Goal: Task Accomplishment & Management: Use online tool/utility

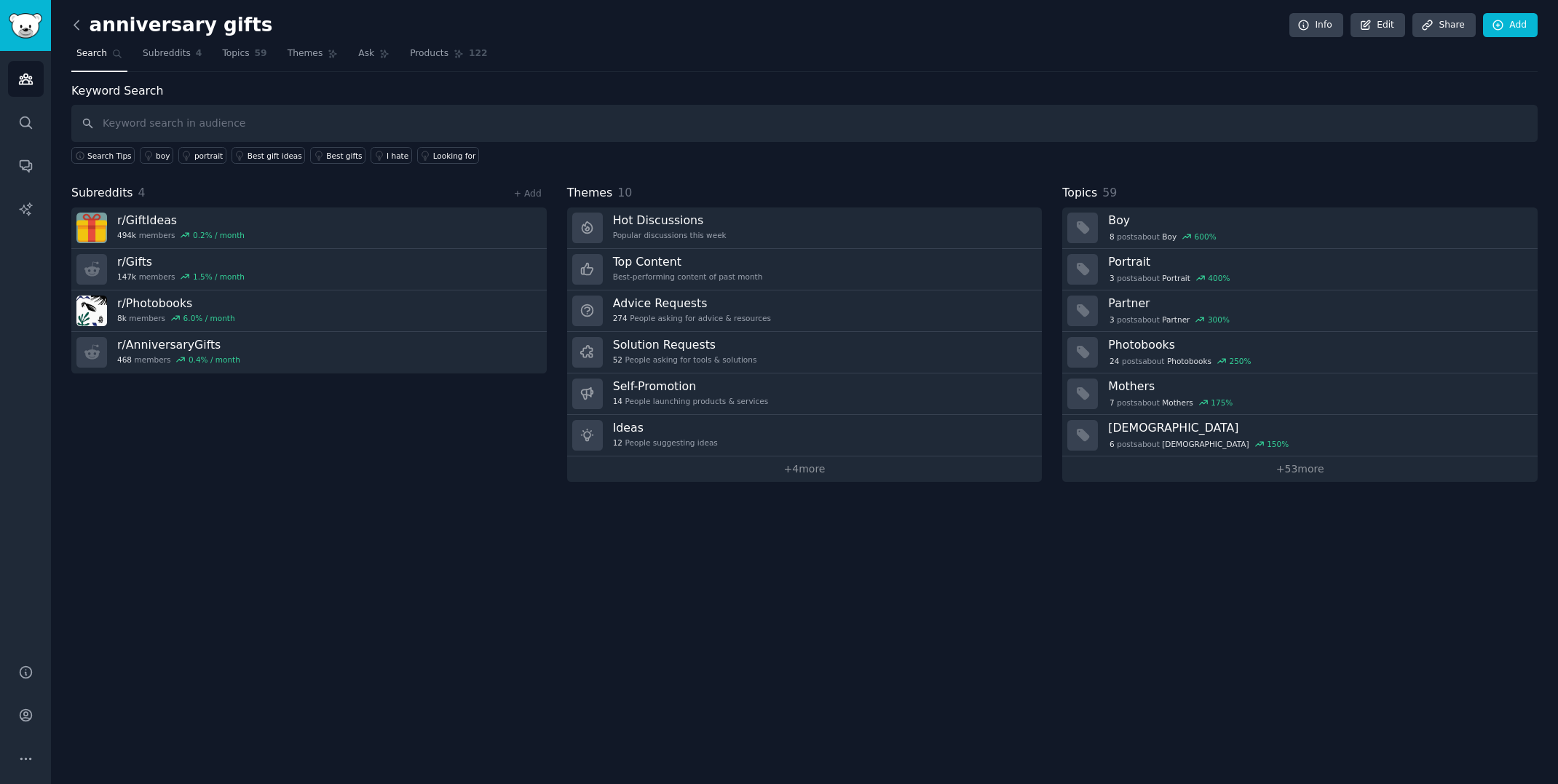
click at [72, 26] on icon at bounding box center [77, 25] width 15 height 15
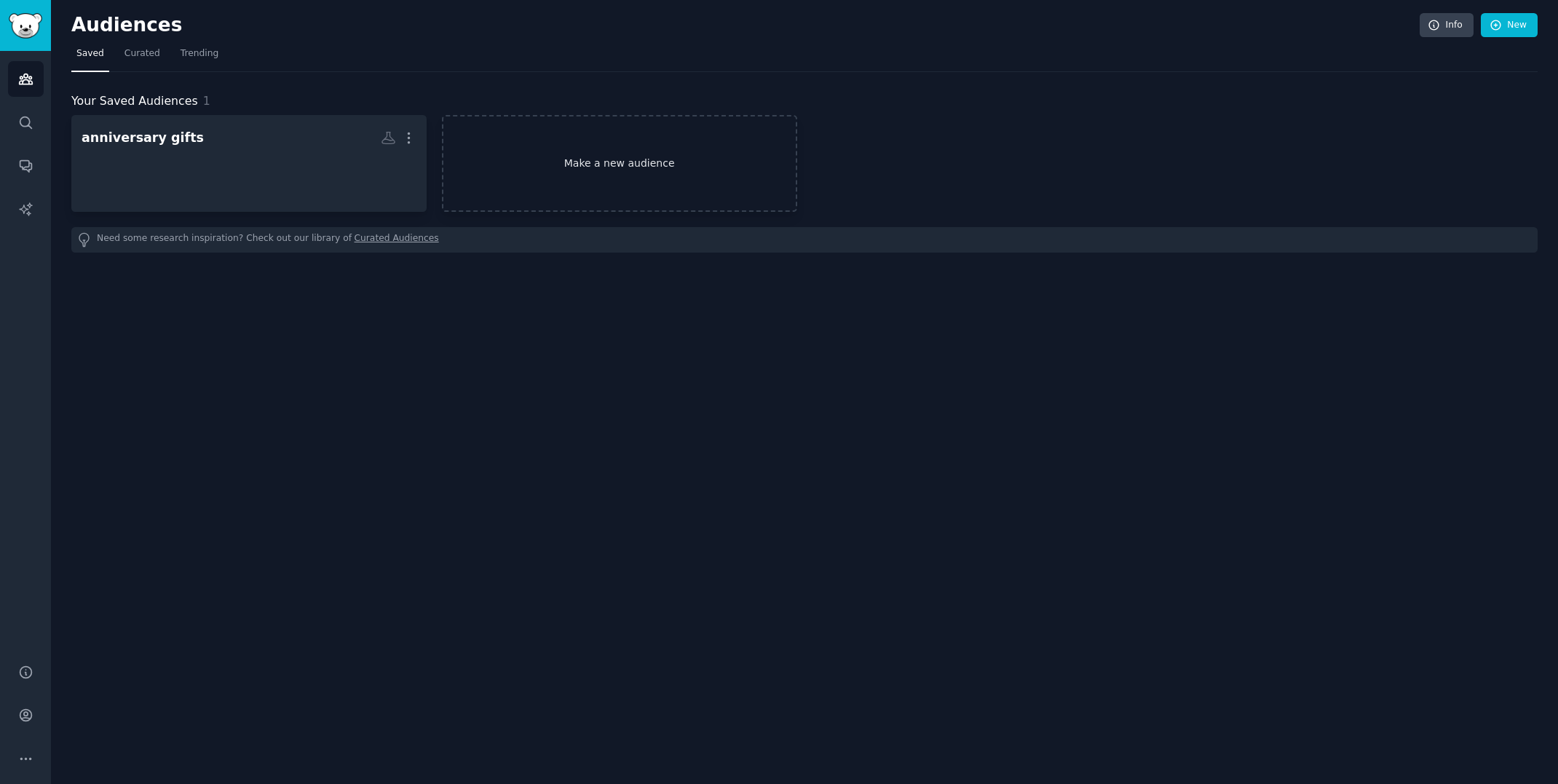
click at [576, 176] on link "Make a new audience" at bounding box center [619, 164] width 355 height 97
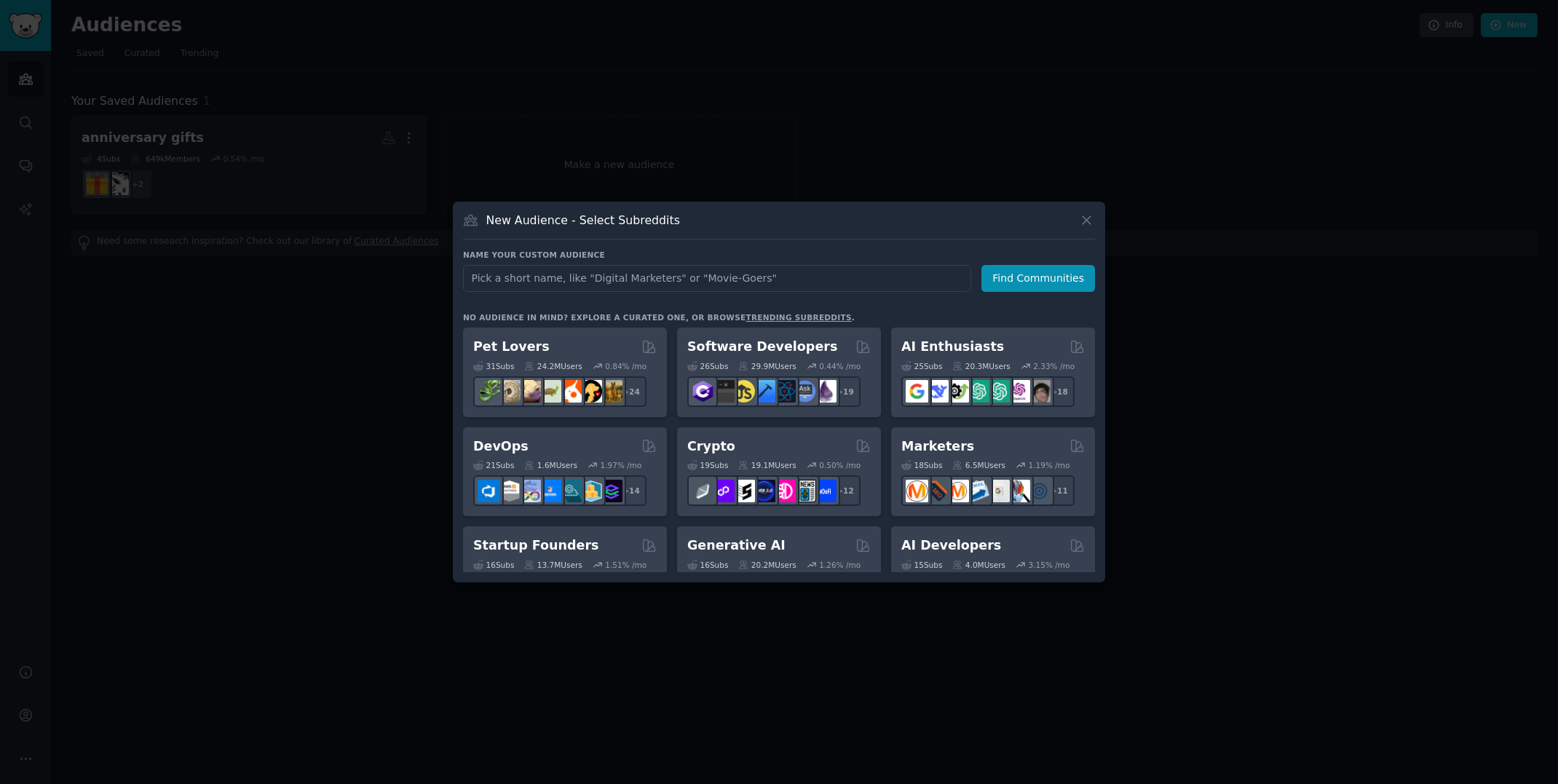
click at [716, 274] on input "text" at bounding box center [717, 279] width 508 height 27
type input "Newsletter"
click at [1030, 276] on button "Find Communities" at bounding box center [1037, 279] width 113 height 27
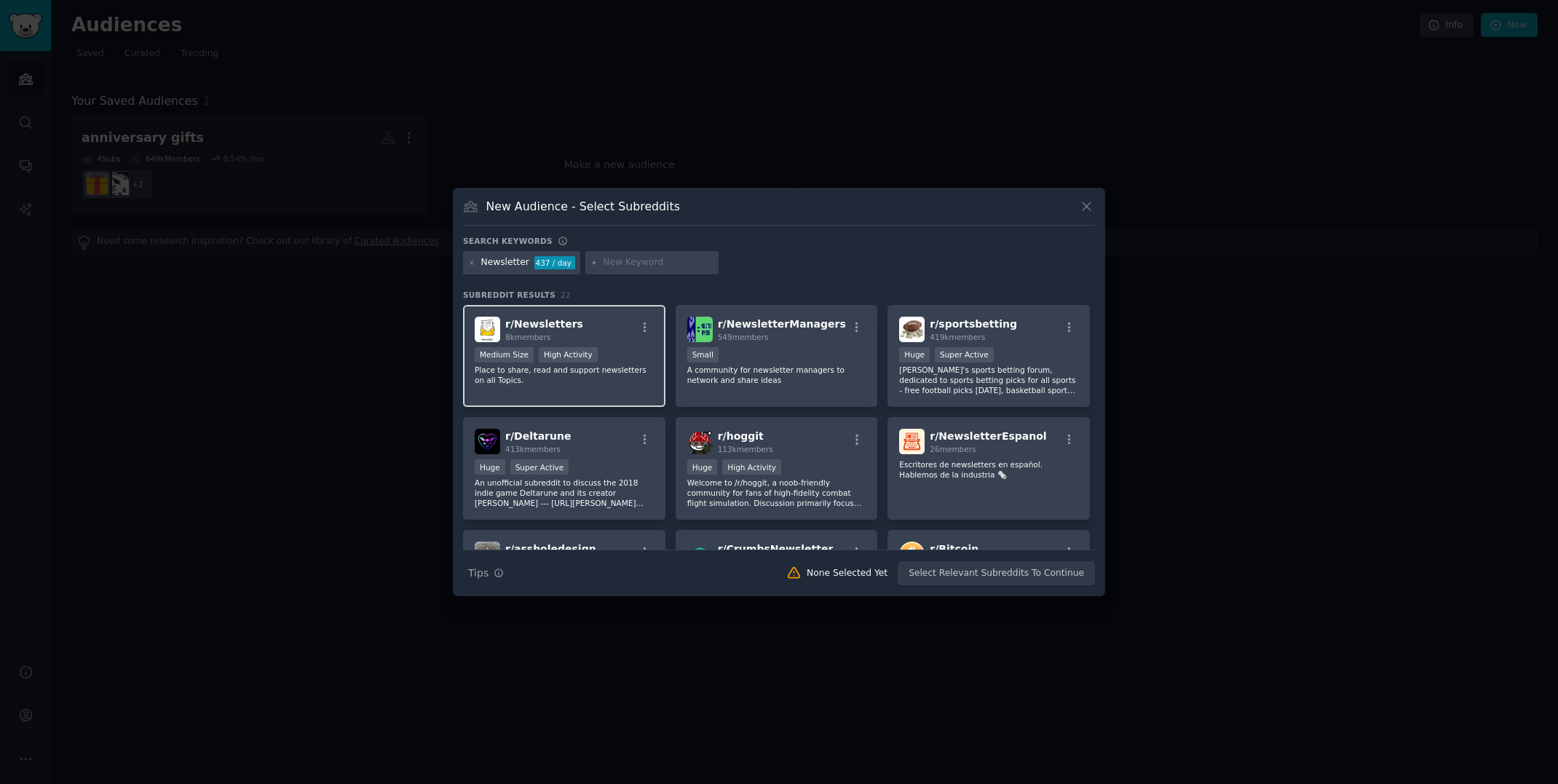
click at [593, 317] on div "r/ Newsletters 8k members" at bounding box center [564, 330] width 179 height 26
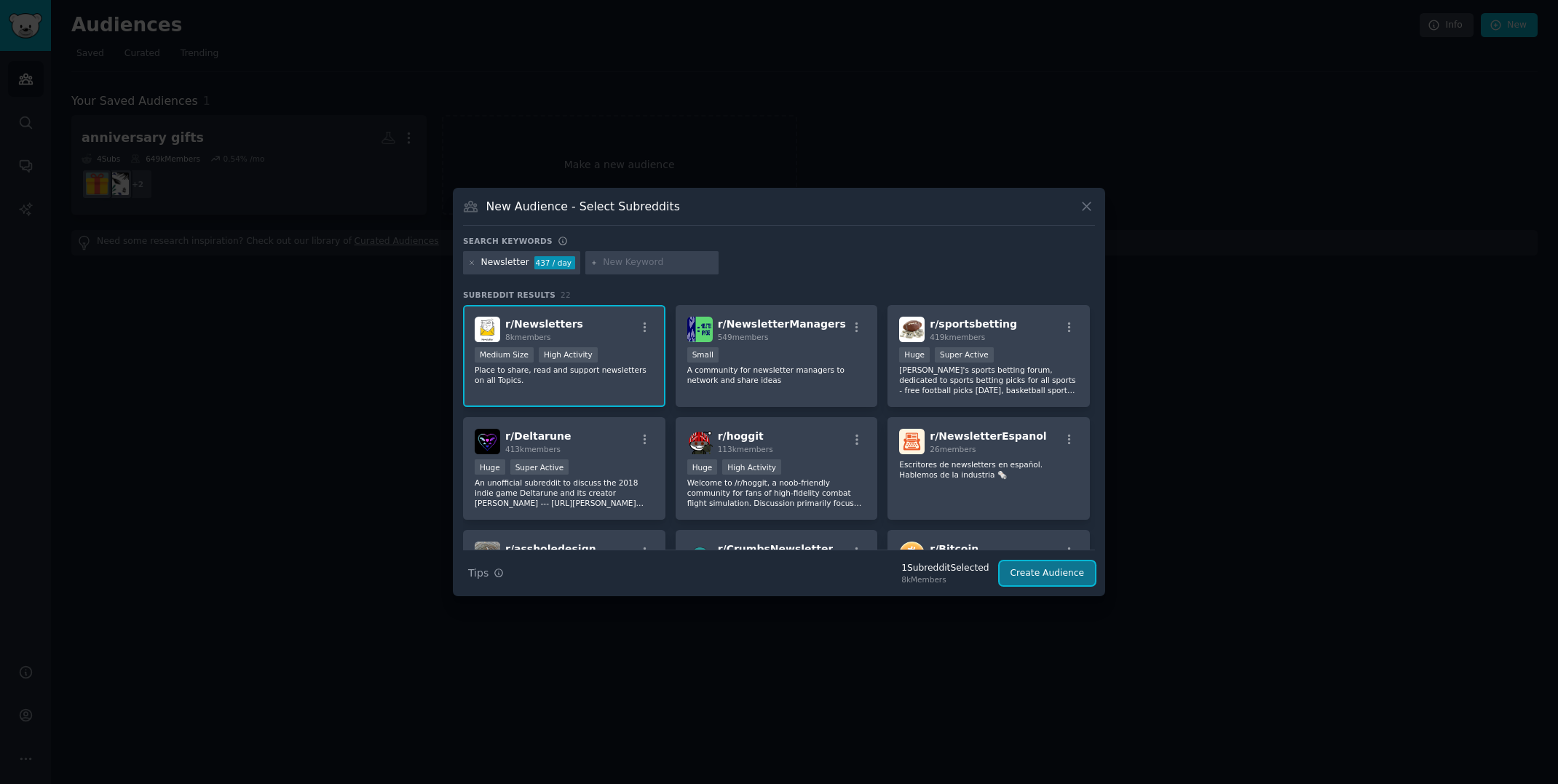
click at [1048, 576] on button "Create Audience" at bounding box center [1047, 573] width 96 height 25
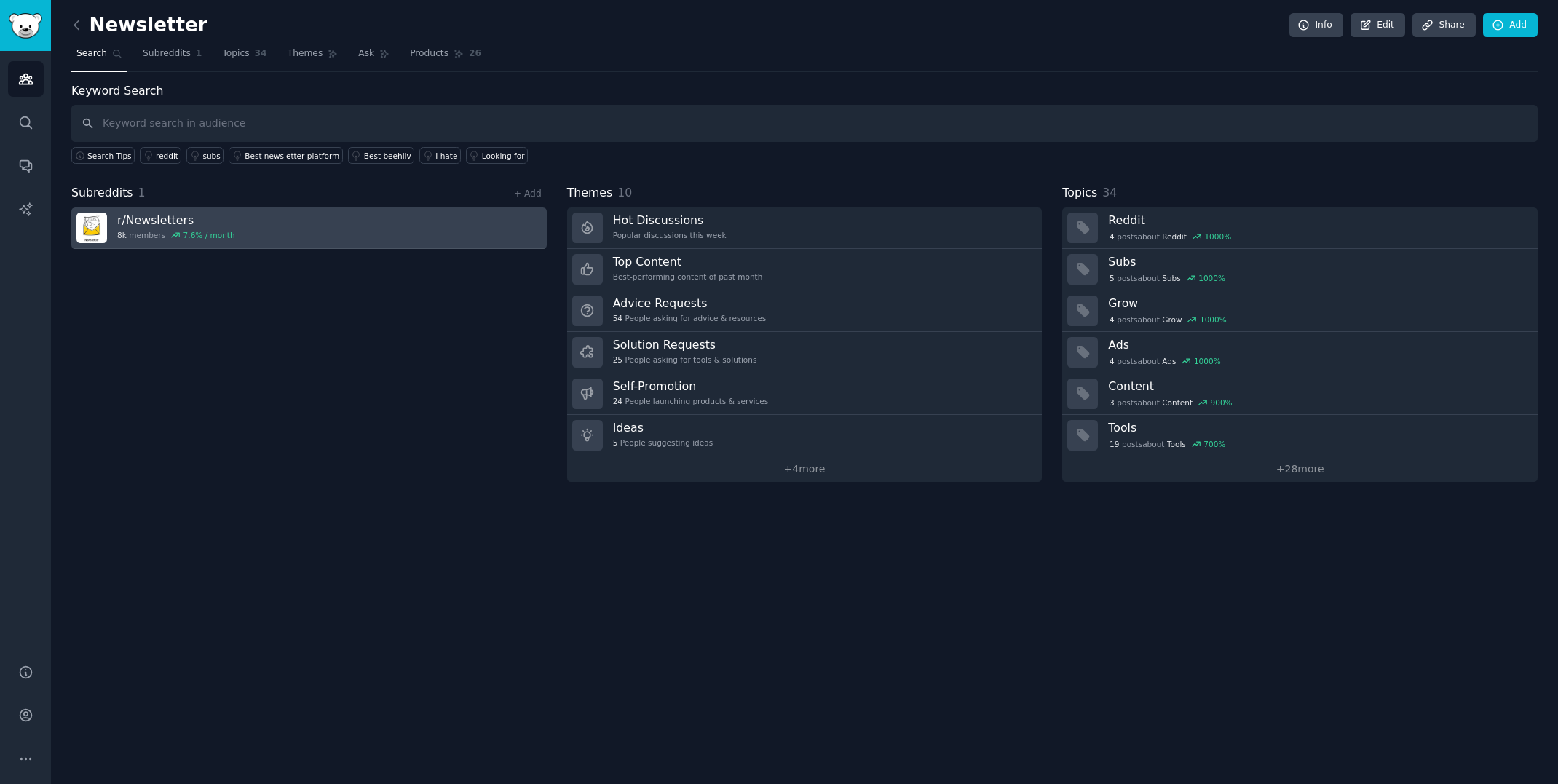
click at [282, 221] on link "r/ Newsletters 8k members 7.6 % / month" at bounding box center [309, 228] width 476 height 42
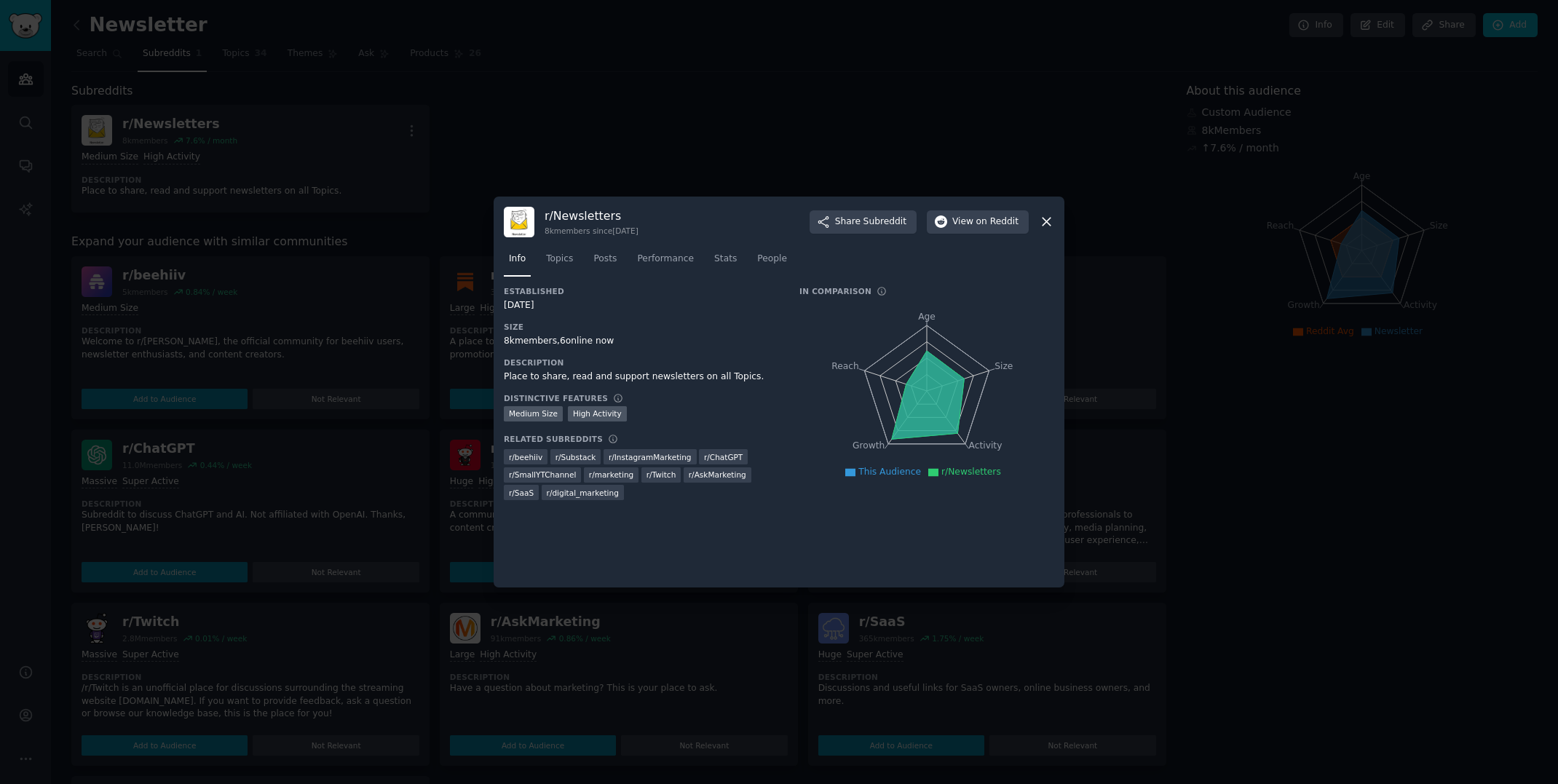
click at [1037, 220] on div "r/ Newsletters 8k members since [DATE] Share Subreddit View on Reddit" at bounding box center [779, 222] width 551 height 31
click at [1049, 222] on icon at bounding box center [1047, 222] width 15 height 15
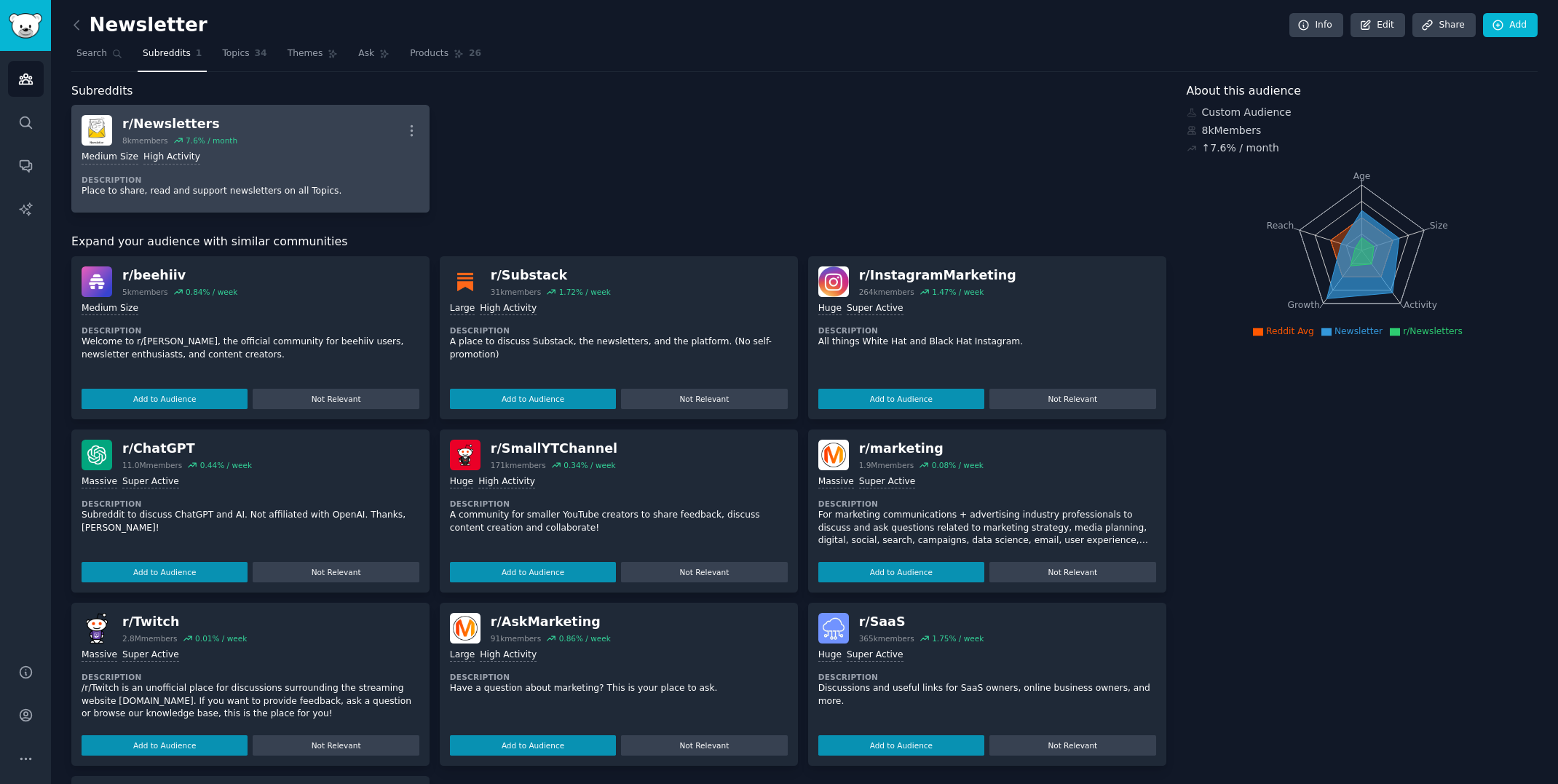
click at [158, 168] on div "Medium Size High Activity Description Place to share, read and support newslett…" at bounding box center [251, 174] width 338 height 57
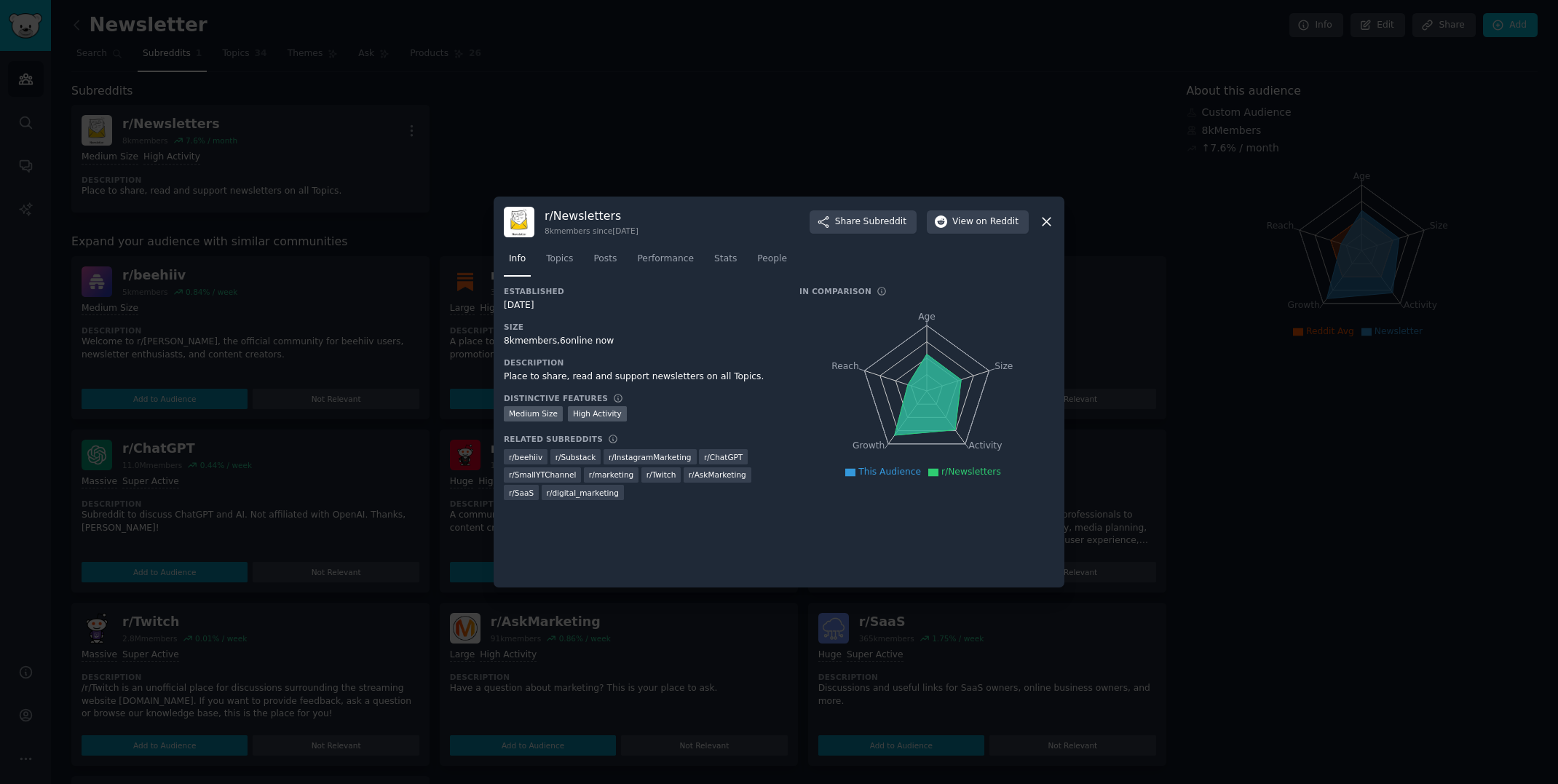
click at [1047, 220] on icon at bounding box center [1046, 222] width 8 height 8
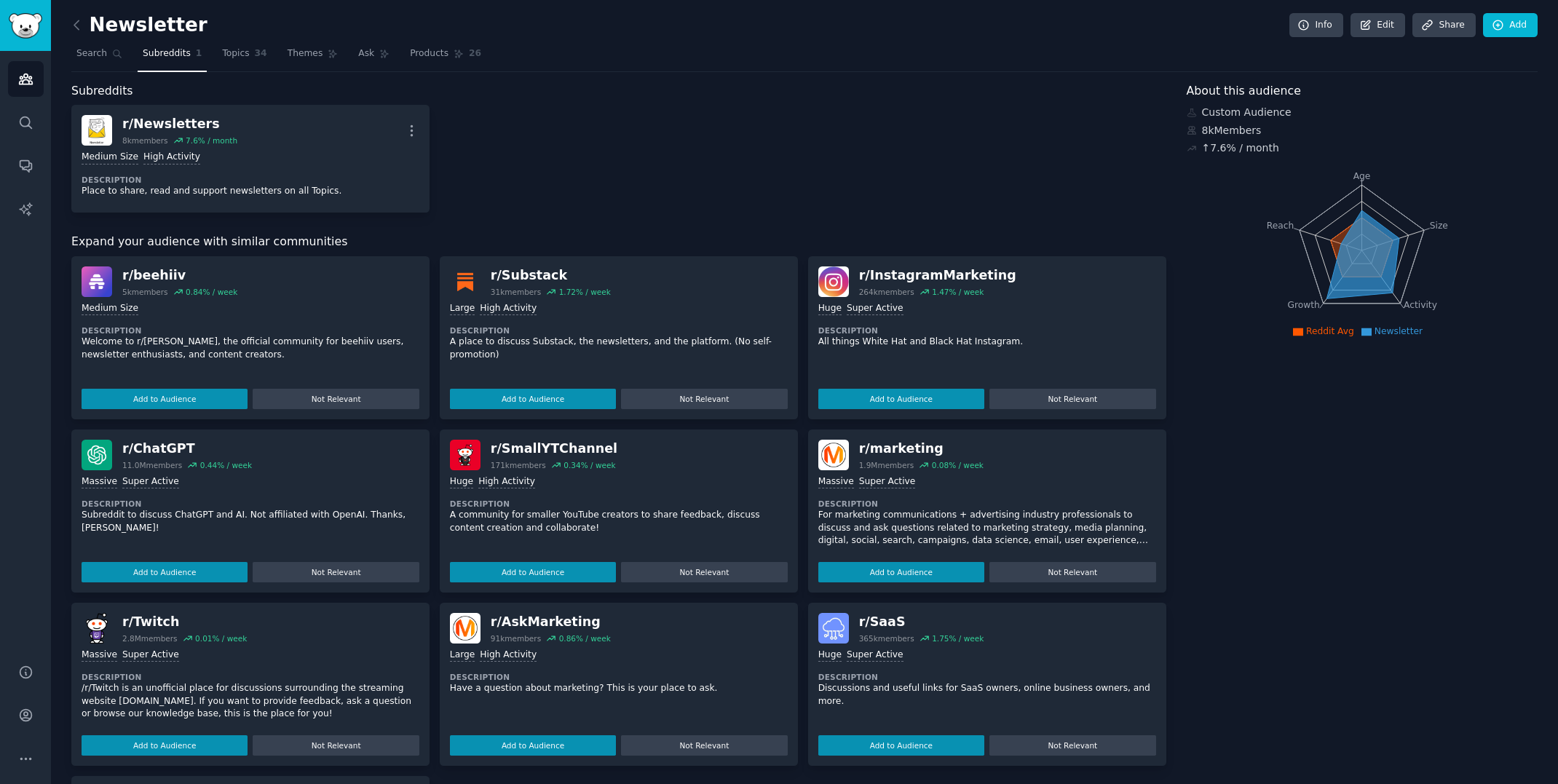
click at [201, 60] on nav "Search Subreddits 1 Topics 34 Themes Ask Products 26" at bounding box center [805, 57] width 1466 height 30
click at [239, 60] on link "Topics 34" at bounding box center [245, 57] width 55 height 30
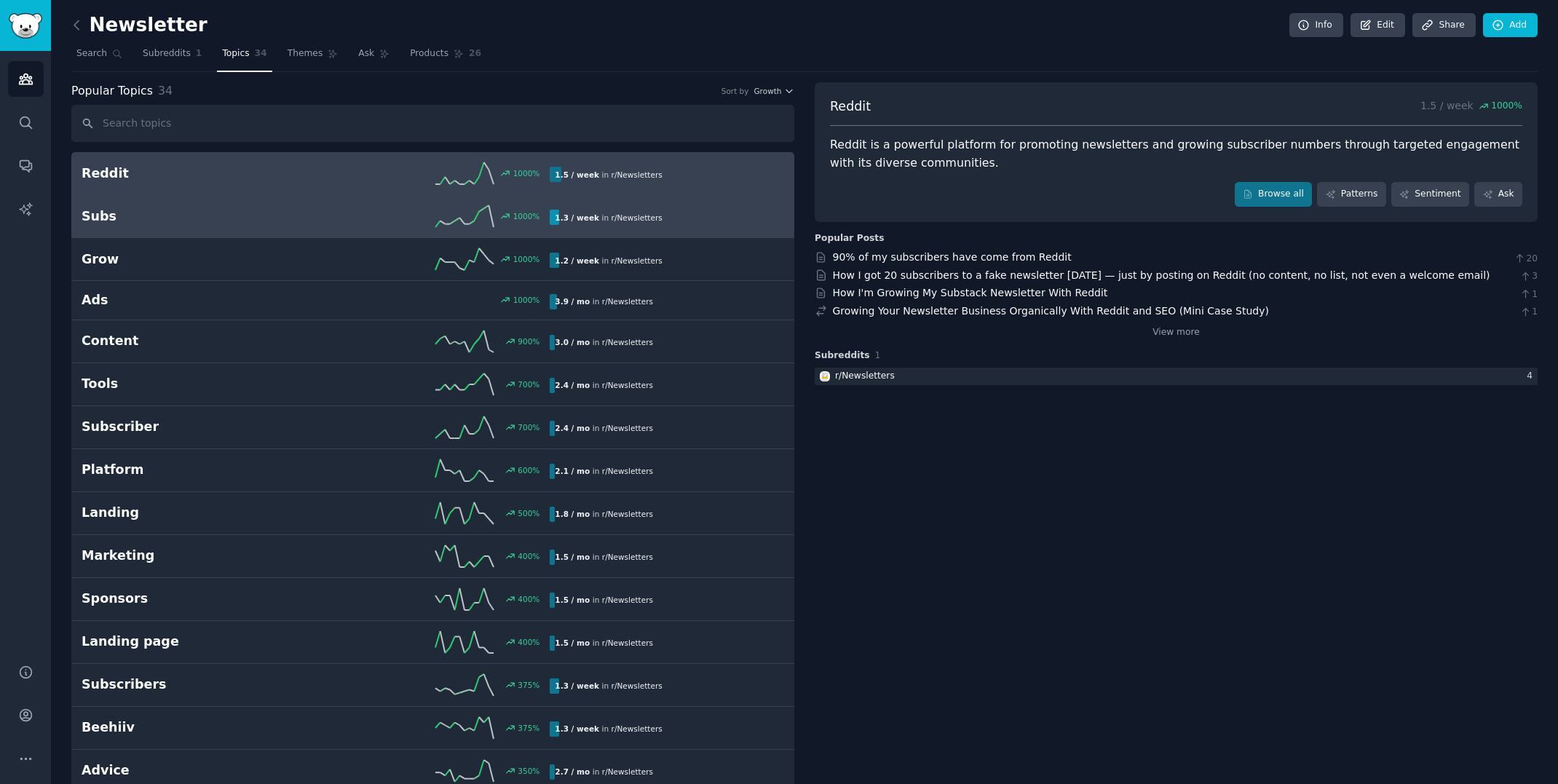
click at [661, 205] on div "Subs 1000 % 1.3 / week in r/ Newsletters" at bounding box center [433, 216] width 702 height 22
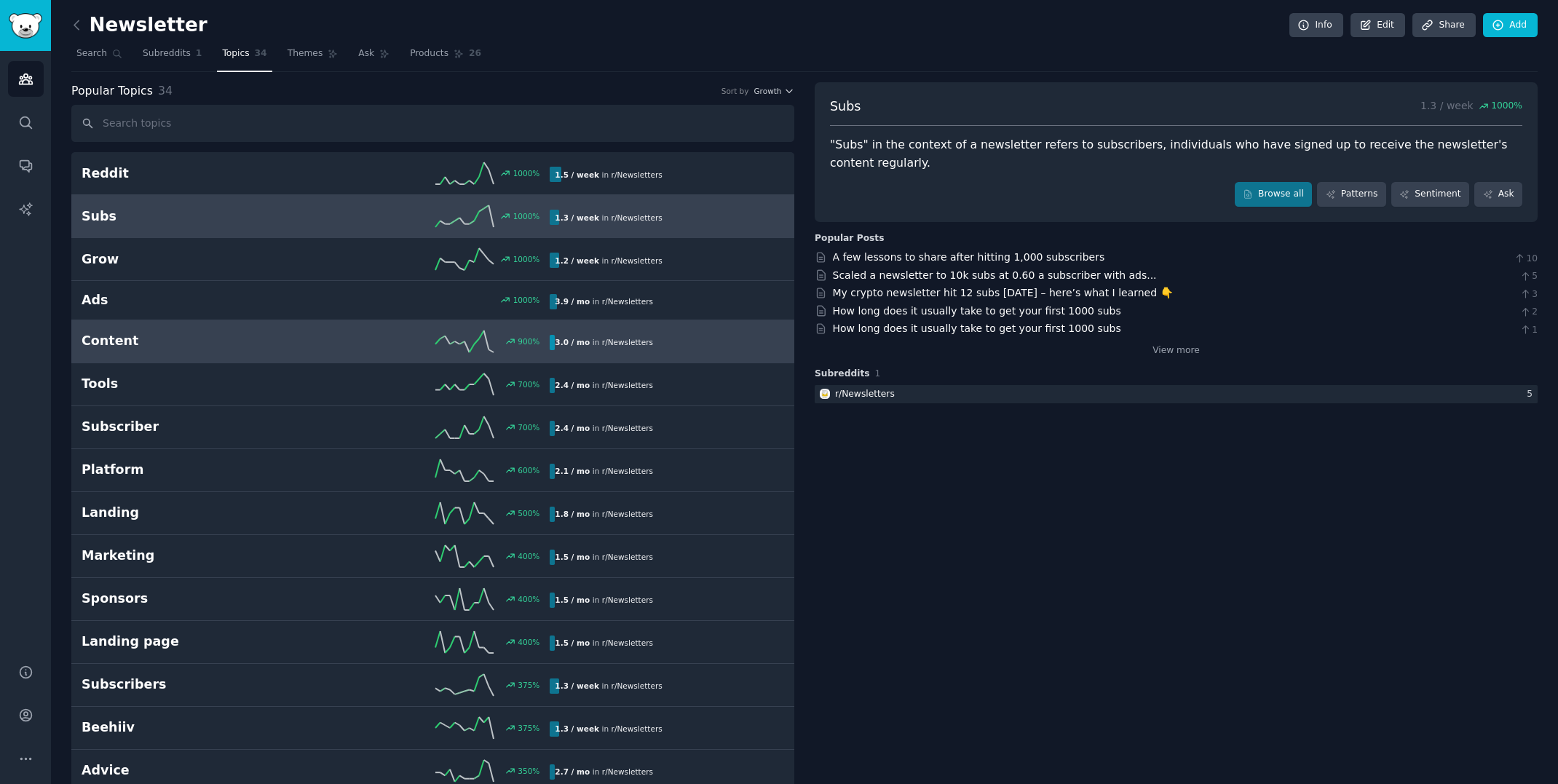
click at [247, 337] on h2 "Content" at bounding box center [199, 340] width 234 height 18
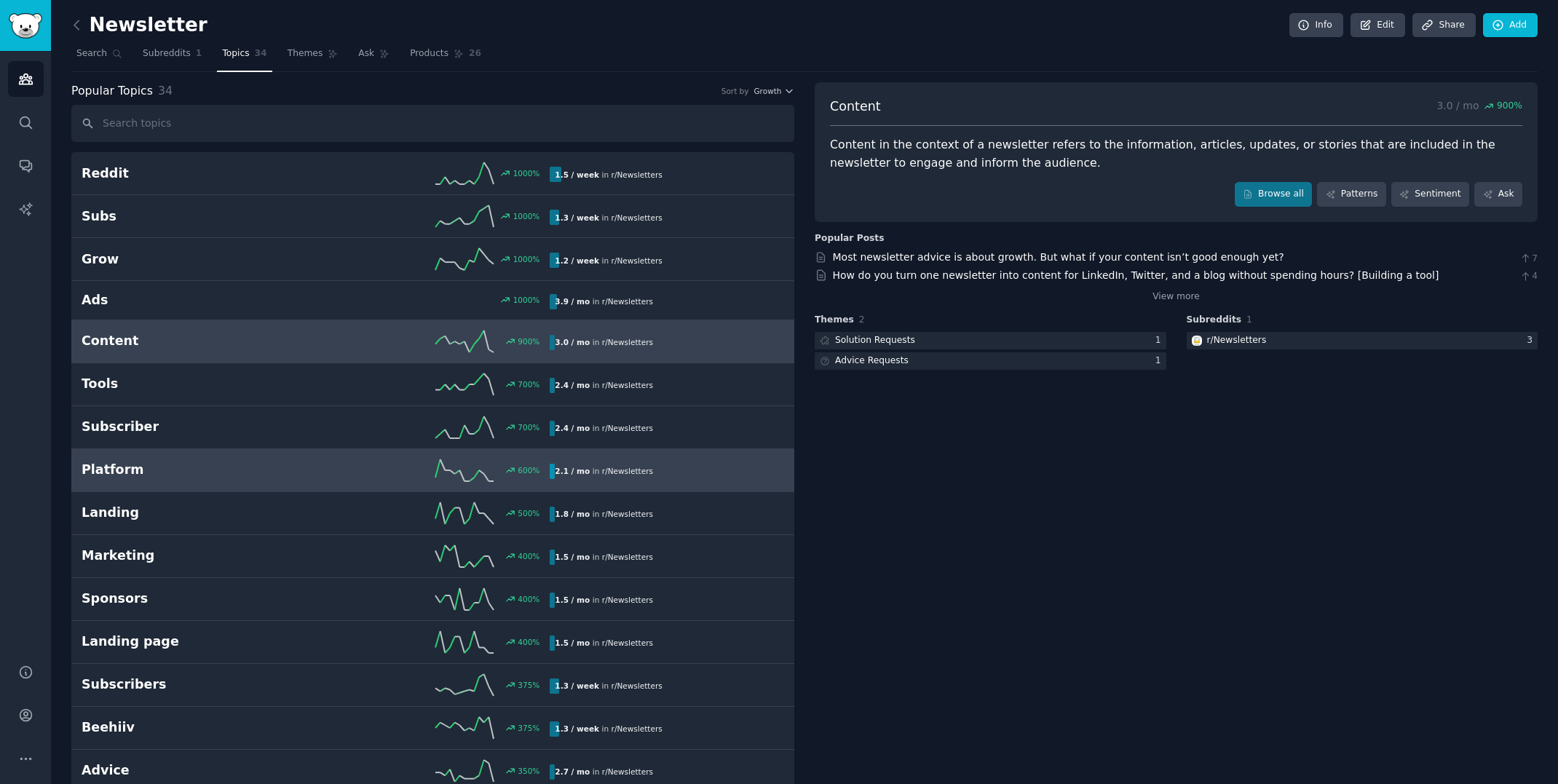
click at [282, 451] on link "Platform 600 % 2.1 / mo in r/ Newsletters" at bounding box center [433, 470] width 723 height 43
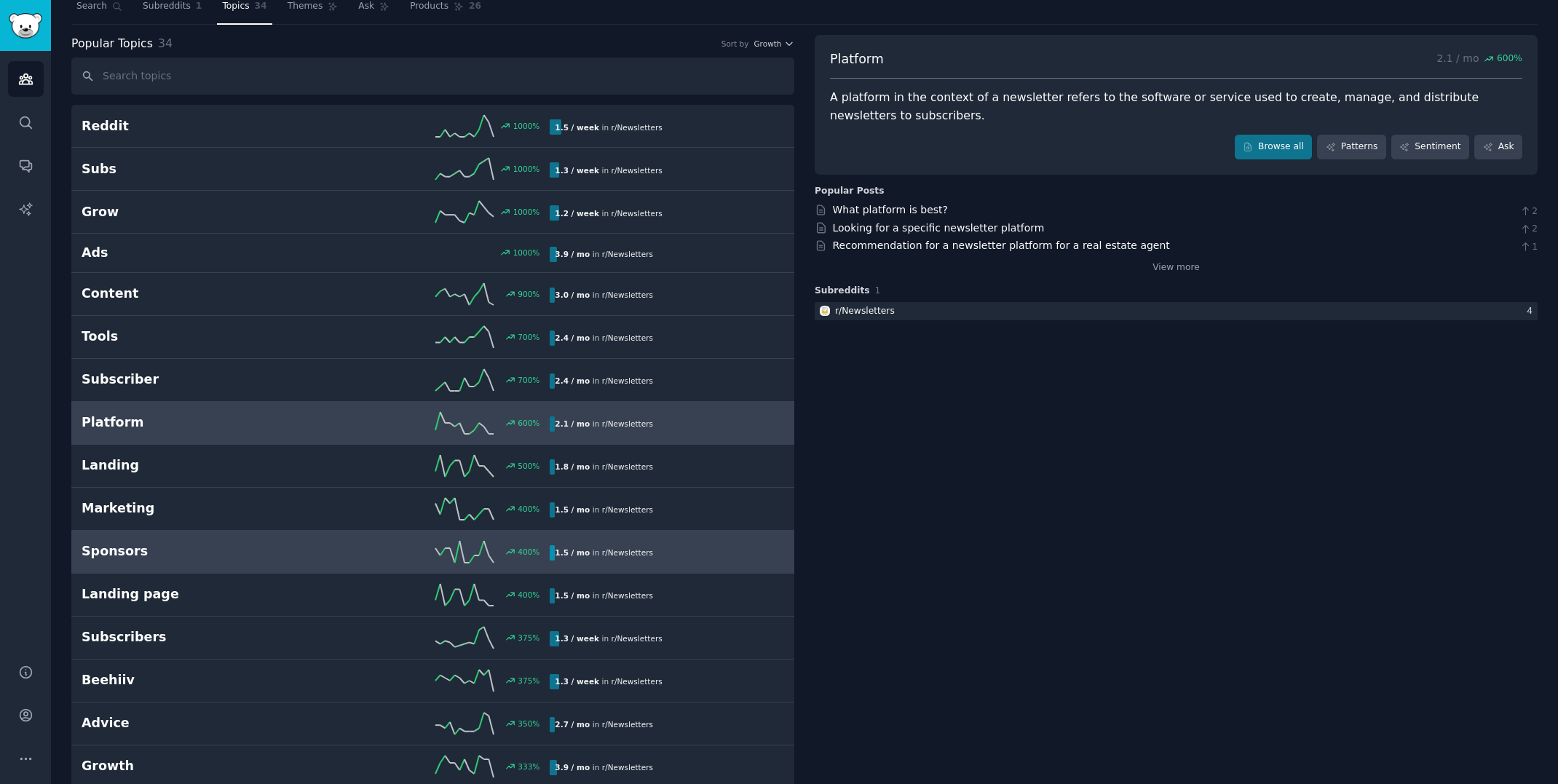
scroll to position [72, 0]
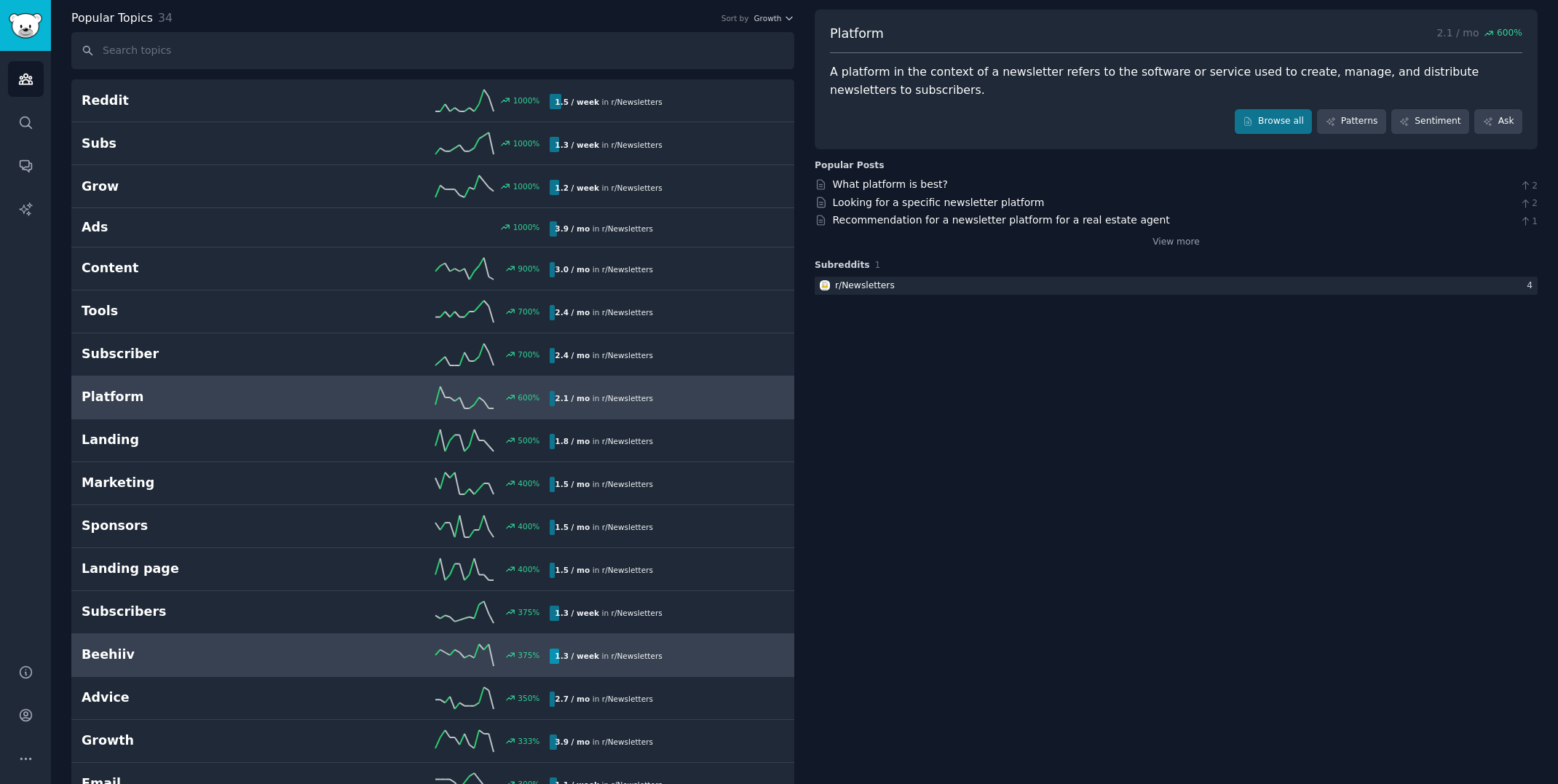
click at [211, 634] on link "Beehiiv 375 % 1.3 / week in r/ Newsletters" at bounding box center [433, 655] width 723 height 43
